Goal: Share content: Share content

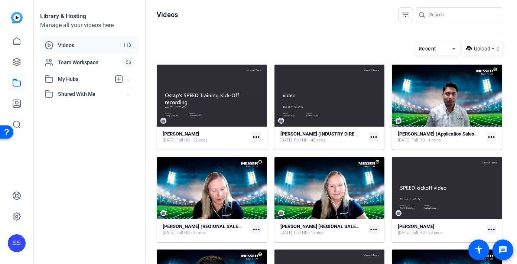
click at [431, 14] on input "Search" at bounding box center [462, 14] width 67 height 9
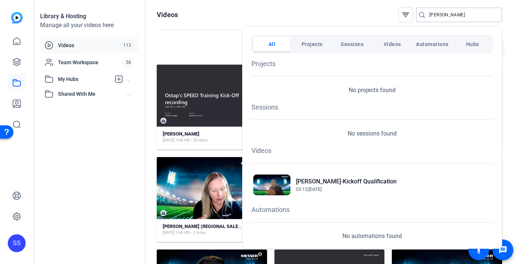
click at [393, 46] on span "Videos" at bounding box center [391, 43] width 17 height 13
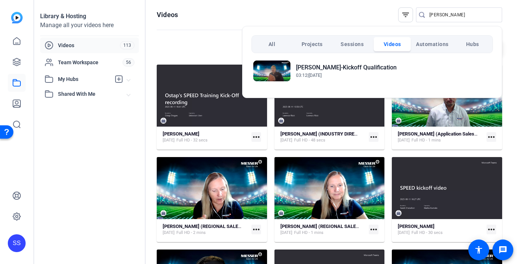
click at [215, 50] on div at bounding box center [258, 132] width 517 height 264
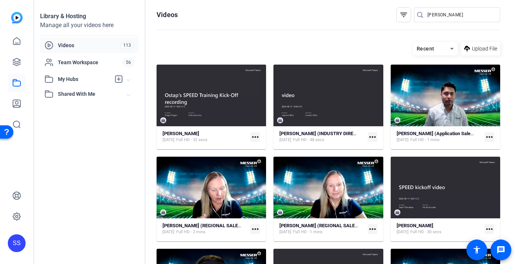
drag, startPoint x: 455, startPoint y: 19, endPoint x: 423, endPoint y: 19, distance: 31.9
click at [423, 19] on div "nick" at bounding box center [454, 14] width 80 height 15
drag, startPoint x: 444, startPoint y: 15, endPoint x: 398, endPoint y: 15, distance: 45.7
click at [398, 15] on div "filter_list nick" at bounding box center [448, 14] width 104 height 15
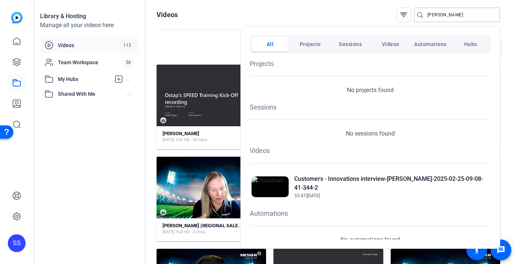
click at [397, 44] on span "Videos" at bounding box center [390, 43] width 17 height 13
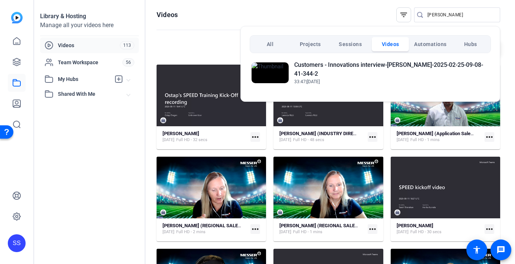
click at [440, 13] on div at bounding box center [257, 132] width 515 height 264
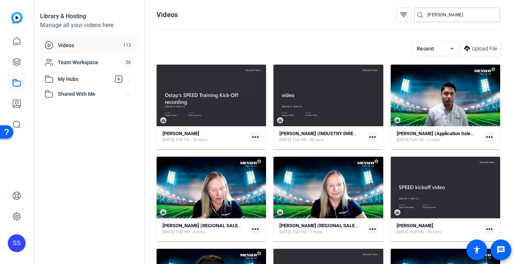
drag, startPoint x: 437, startPoint y: 14, endPoint x: 417, endPoint y: 14, distance: 20.4
click at [417, 14] on div "bob" at bounding box center [454, 14] width 80 height 15
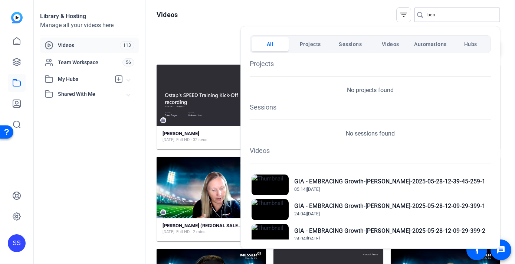
type input "ben"
click at [383, 48] on span "Videos" at bounding box center [390, 43] width 17 height 13
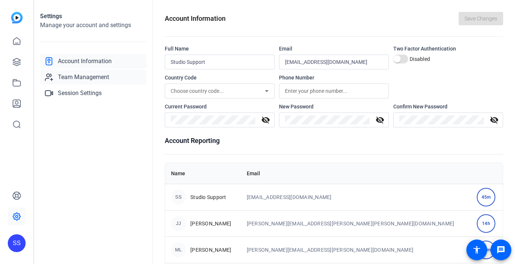
click at [86, 72] on link "Team Management" at bounding box center [93, 77] width 107 height 15
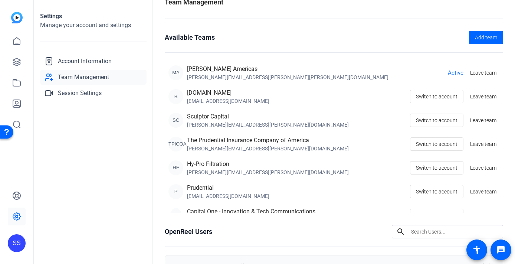
scroll to position [14, 0]
click at [16, 244] on div "SS" at bounding box center [17, 243] width 18 height 18
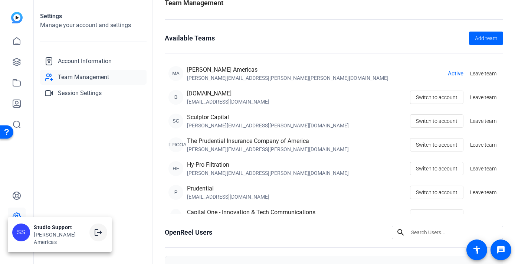
click at [94, 235] on mat-icon "logout" at bounding box center [98, 232] width 9 height 9
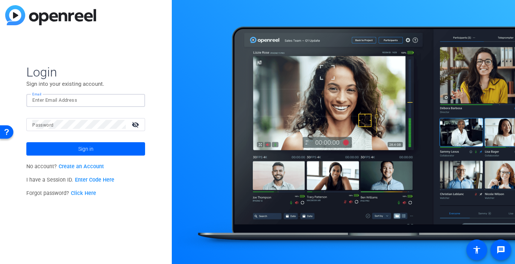
click at [98, 98] on input "Email" at bounding box center [85, 100] width 107 height 9
click at [129, 98] on input "Email" at bounding box center [85, 100] width 107 height 9
click at [134, 99] on img at bounding box center [132, 100] width 5 height 9
type input "studiosupport+2@openreel.com"
click at [83, 107] on mat-form-field "Email" at bounding box center [85, 106] width 119 height 24
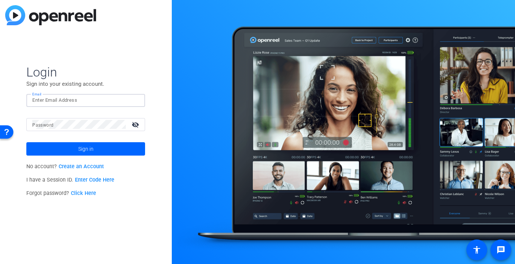
click at [84, 102] on input "Email" at bounding box center [85, 100] width 107 height 9
click at [137, 101] on div at bounding box center [85, 100] width 107 height 13
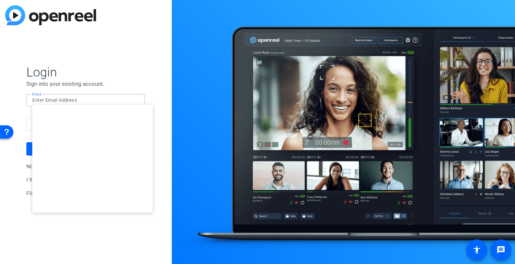
type input "studiosupport+1@openreel.com"
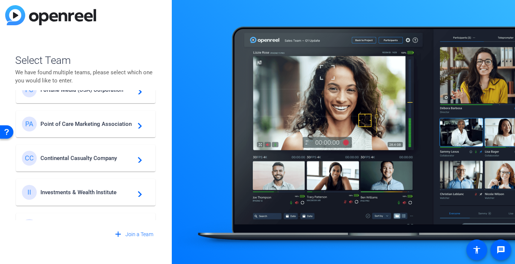
scroll to position [265, 0]
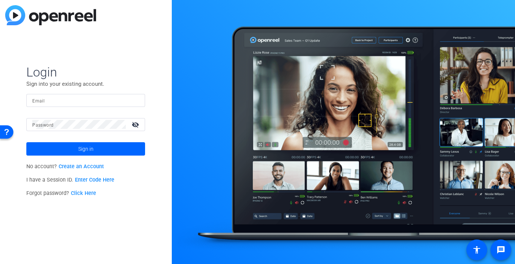
click at [127, 99] on input "Email" at bounding box center [85, 100] width 107 height 9
click at [135, 100] on img at bounding box center [132, 100] width 5 height 9
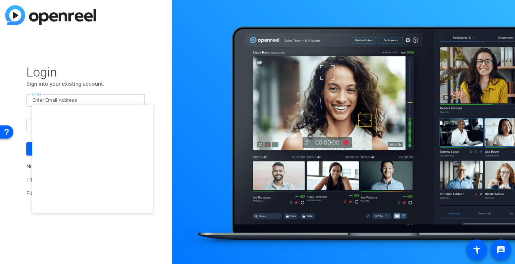
type input "[EMAIL_ADDRESS][DOMAIN_NAME]"
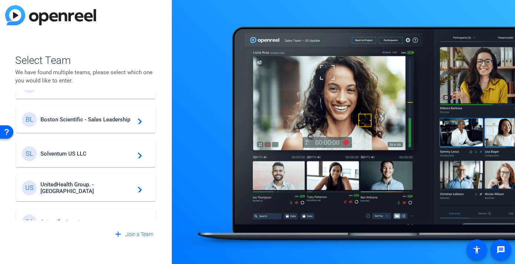
scroll to position [166, 0]
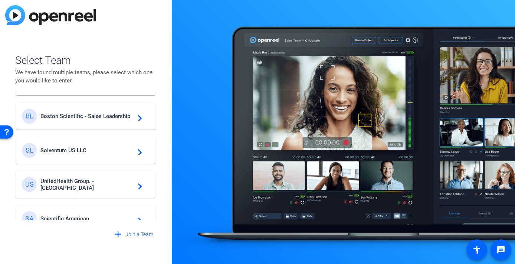
click at [107, 145] on div "SL Solventum US LLC navigate_next" at bounding box center [86, 150] width 128 height 15
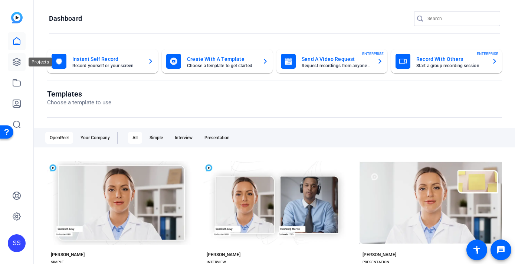
click at [19, 59] on icon at bounding box center [16, 61] width 7 height 7
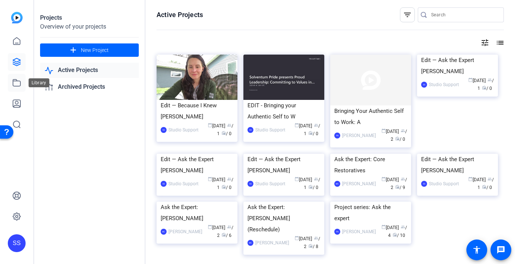
click at [23, 79] on link at bounding box center [17, 83] width 18 height 18
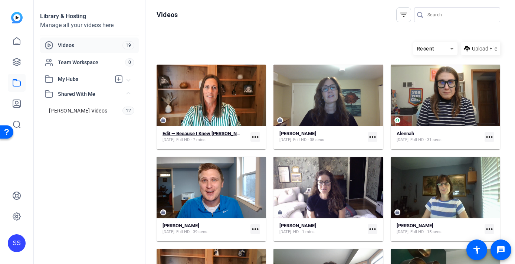
click at [208, 136] on div "Edit — Because I Knew [PERSON_NAME]" at bounding box center [202, 134] width 79 height 6
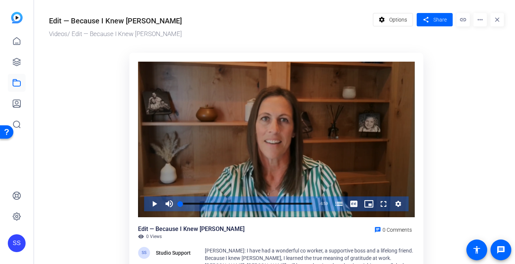
click at [343, 115] on div "Video Player" at bounding box center [276, 140] width 277 height 156
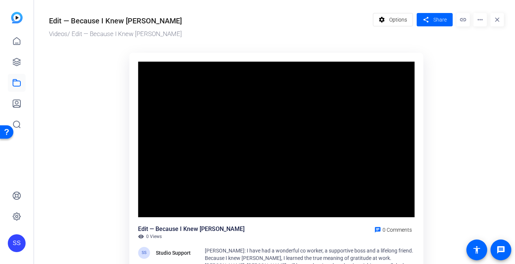
click at [343, 115] on video "Video Player" at bounding box center [276, 140] width 277 height 156
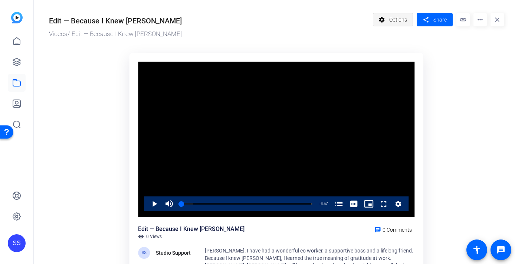
click at [399, 20] on span "Options" at bounding box center [398, 20] width 18 height 14
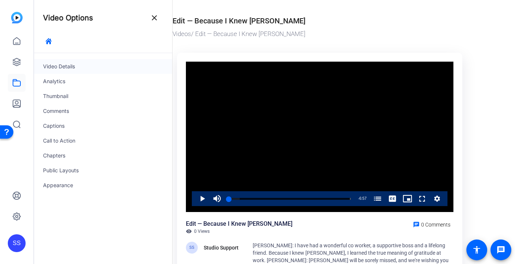
click at [101, 65] on div "Video Details" at bounding box center [103, 66] width 138 height 15
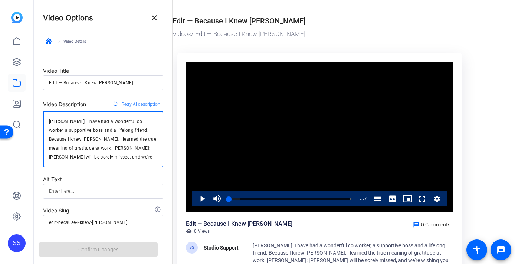
click at [95, 133] on textarea "[PERSON_NAME]: I have had a wonderful co worker, a supportive boss and a lifelo…" at bounding box center [103, 139] width 108 height 45
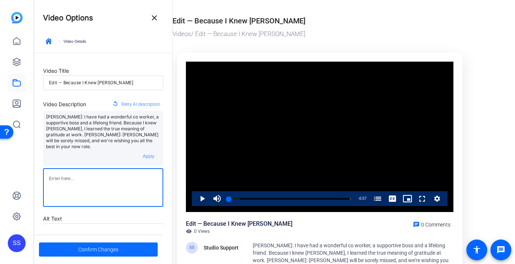
click at [92, 243] on span "Confirm Changes" at bounding box center [98, 249] width 40 height 14
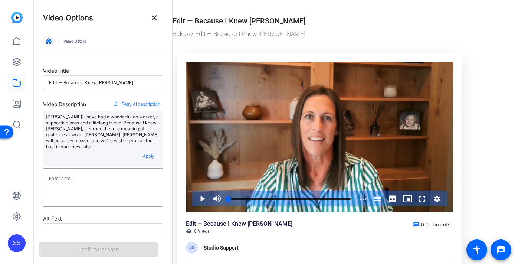
click at [52, 43] on span "button" at bounding box center [49, 41] width 18 height 18
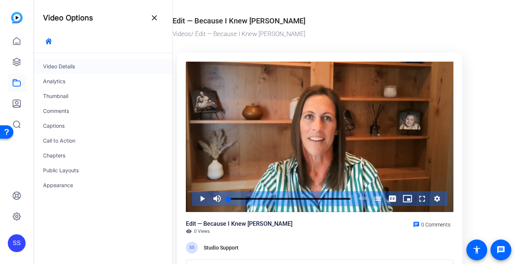
click at [61, 67] on div "Video Details" at bounding box center [103, 66] width 138 height 15
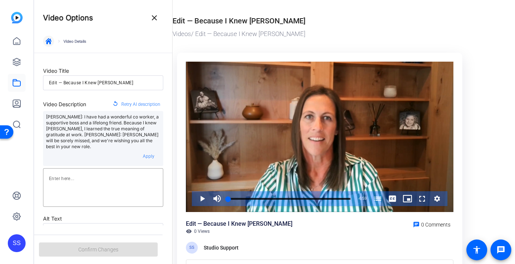
click at [49, 41] on icon "button" at bounding box center [49, 41] width 6 height 6
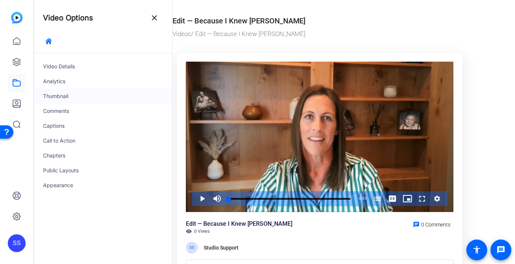
click at [73, 99] on div "Thumbnail" at bounding box center [103, 96] width 138 height 15
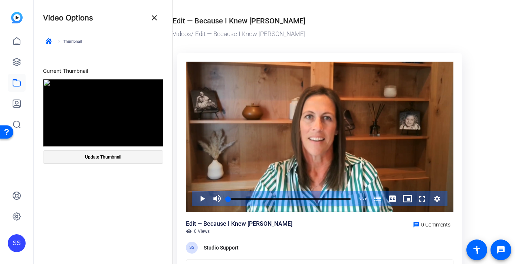
click at [95, 161] on span at bounding box center [103, 157] width 120 height 18
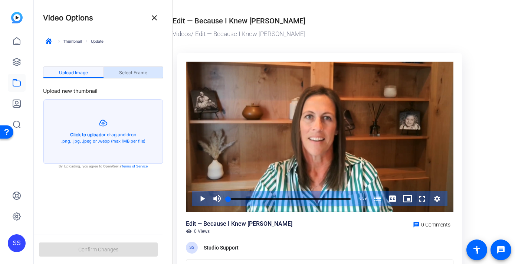
click at [144, 73] on span "Select Frame" at bounding box center [133, 73] width 28 height 4
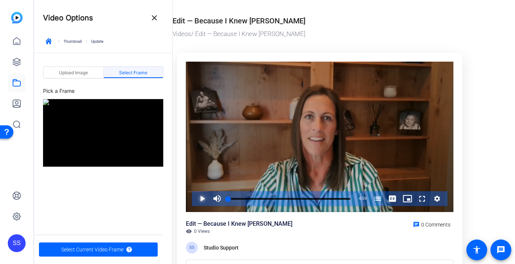
click at [195, 195] on span "Video Player" at bounding box center [195, 198] width 0 height 15
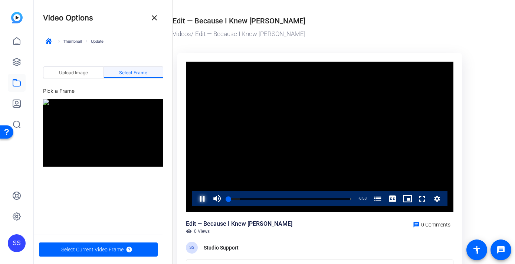
click at [195, 197] on span "Video Player" at bounding box center [195, 198] width 0 height 15
click at [105, 246] on span "Select Current Video Frame" at bounding box center [92, 249] width 62 height 14
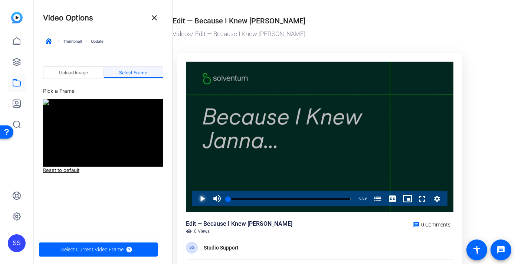
click at [195, 199] on span "Video Player" at bounding box center [195, 198] width 0 height 15
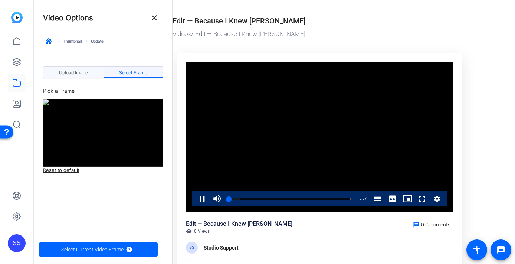
click at [65, 76] on span "Upload Image" at bounding box center [73, 73] width 29 height 12
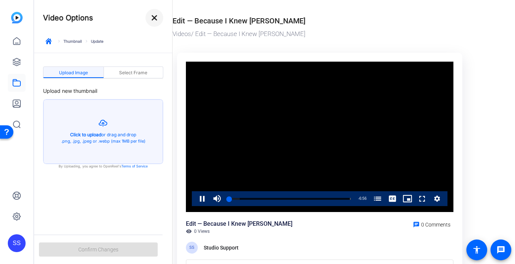
click at [154, 16] on mat-icon "close" at bounding box center [154, 17] width 9 height 9
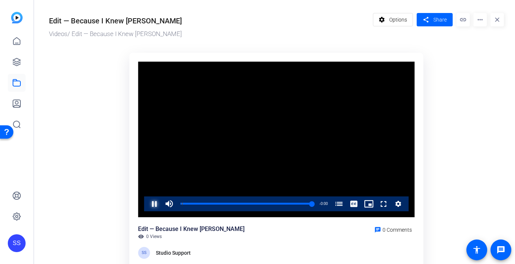
click at [147, 205] on span "Video Player" at bounding box center [147, 203] width 0 height 15
click at [429, 15] on mat-icon "share" at bounding box center [425, 20] width 9 height 10
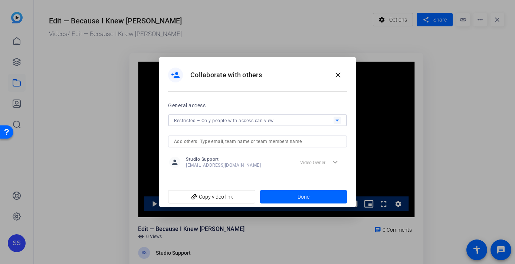
click at [297, 121] on div "Restricted – Only people with access can view" at bounding box center [254, 120] width 160 height 9
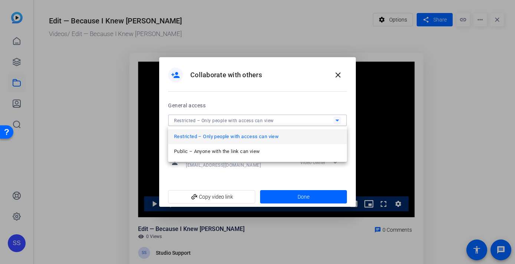
click at [294, 79] on div at bounding box center [257, 132] width 515 height 264
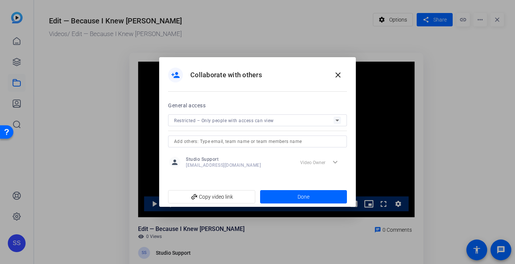
click at [262, 138] on input "text" at bounding box center [257, 141] width 167 height 9
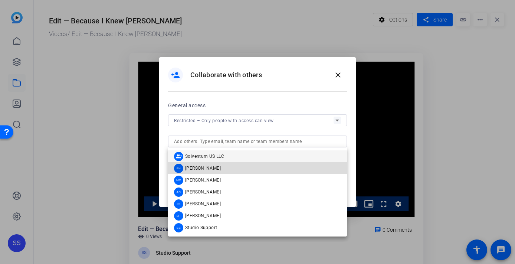
click at [252, 167] on mat-option "FN [PERSON_NAME]" at bounding box center [257, 168] width 179 height 12
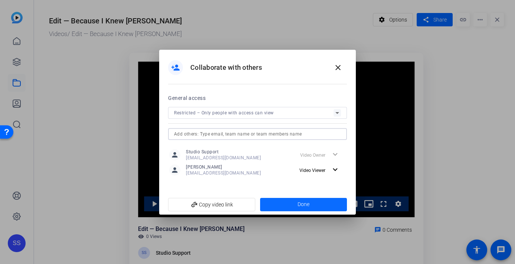
click at [289, 196] on span at bounding box center [303, 205] width 87 height 18
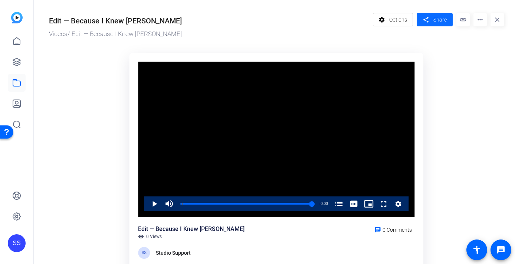
click at [430, 19] on mat-icon "share" at bounding box center [425, 20] width 9 height 10
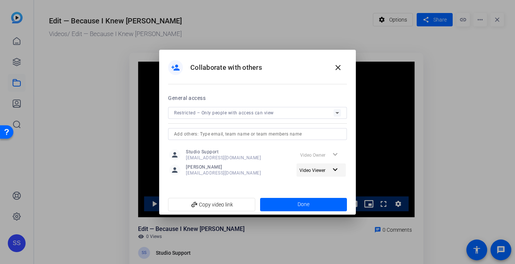
click at [316, 168] on span "Video Viewer" at bounding box center [313, 170] width 26 height 5
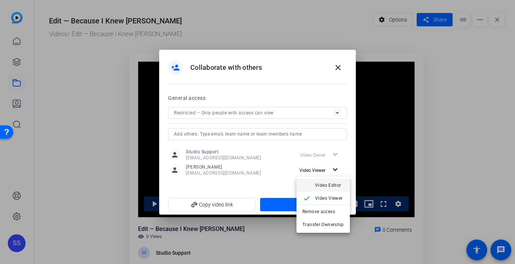
click at [318, 186] on span "Video Editor" at bounding box center [328, 184] width 26 height 5
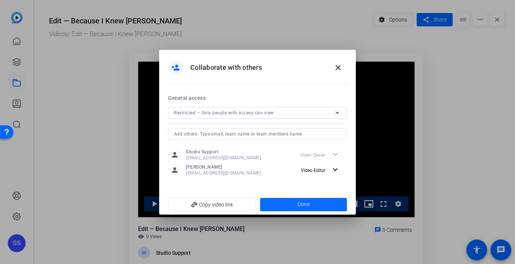
click at [308, 203] on span "Done" at bounding box center [304, 204] width 12 height 8
